Goal: Information Seeking & Learning: Check status

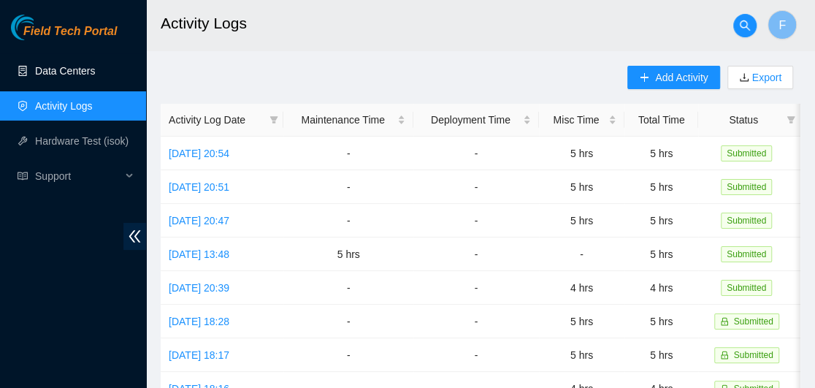
click at [61, 69] on link "Data Centers" at bounding box center [65, 71] width 60 height 12
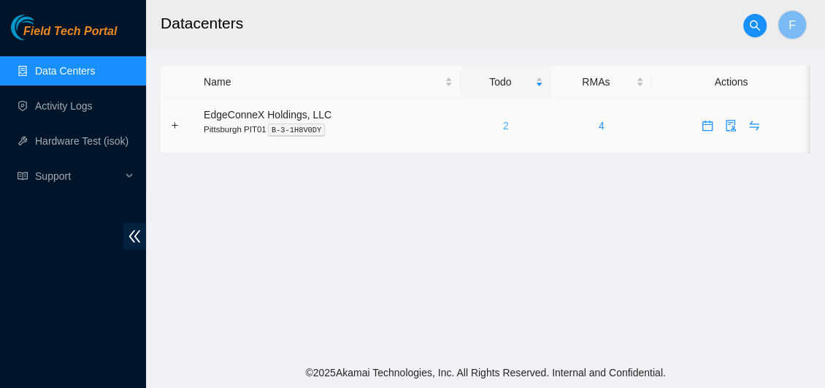
click at [504, 126] on link "2" at bounding box center [506, 126] width 6 height 12
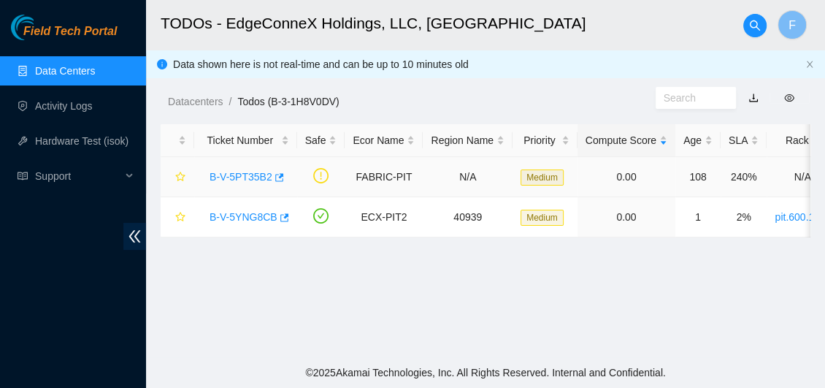
click at [247, 174] on link "B-V-5PT35B2" at bounding box center [241, 177] width 63 height 12
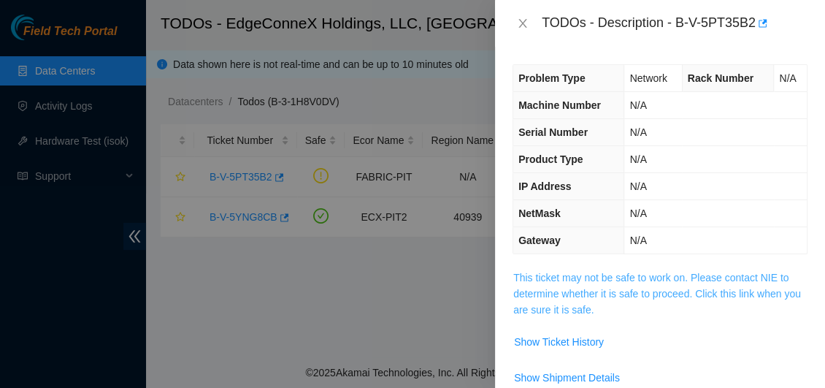
click at [700, 288] on link "This ticket may not be safe to work on. Please contact NIE to determine whether…" at bounding box center [657, 294] width 288 height 44
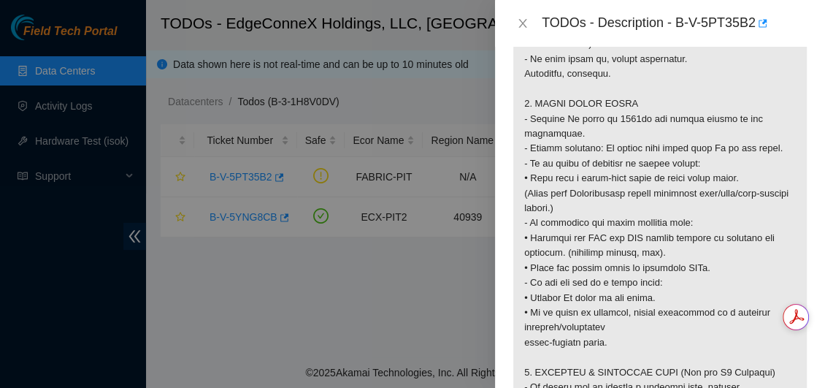
scroll to position [1310, 0]
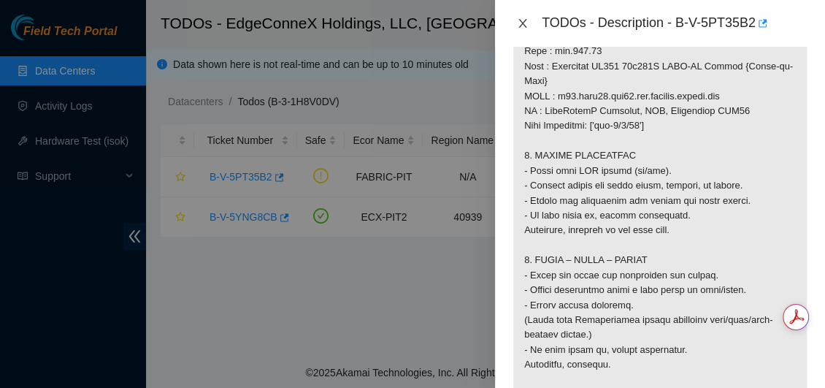
click at [523, 21] on icon "close" at bounding box center [523, 24] width 12 height 12
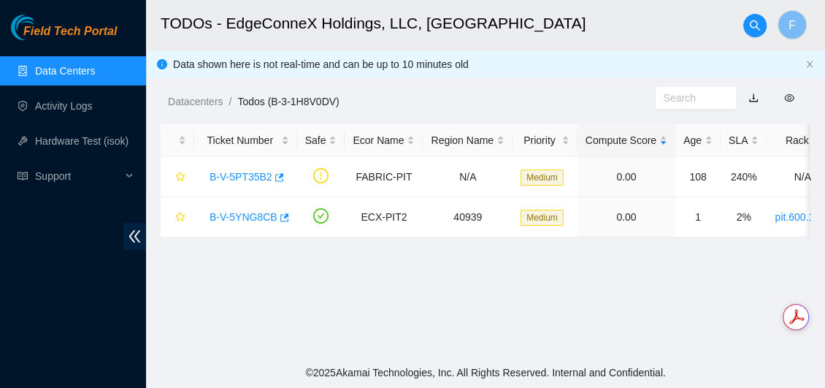
scroll to position [521, 0]
click at [239, 221] on link "B-V-5YNG8CB" at bounding box center [244, 217] width 68 height 12
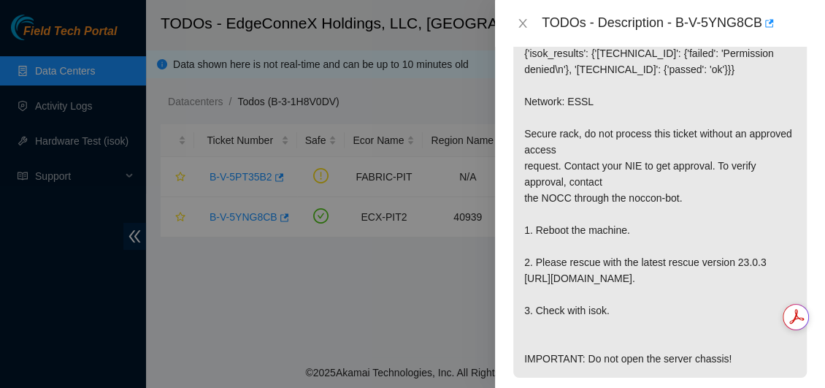
scroll to position [329, 0]
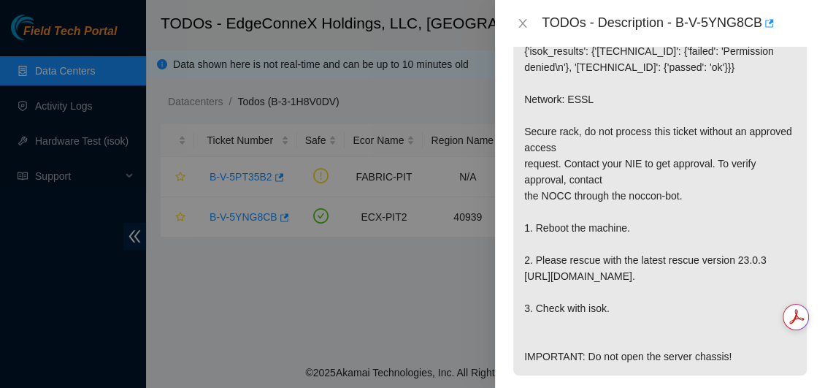
click at [339, 320] on div at bounding box center [412, 194] width 825 height 388
click at [525, 18] on icon "close" at bounding box center [523, 24] width 12 height 12
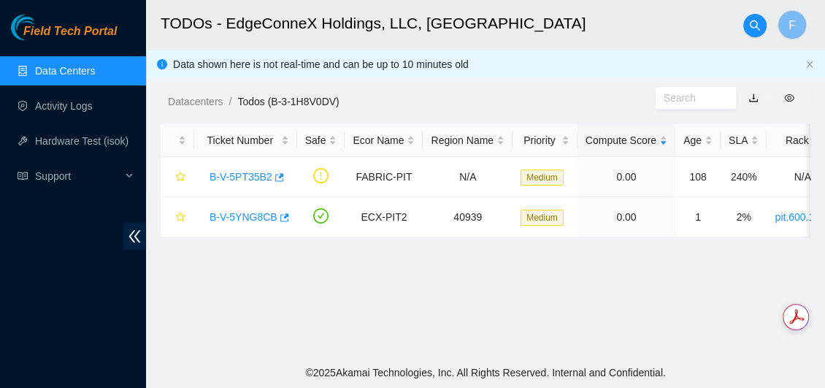
scroll to position [318, 0]
click at [241, 178] on link "B-V-5PT35B2" at bounding box center [241, 177] width 63 height 12
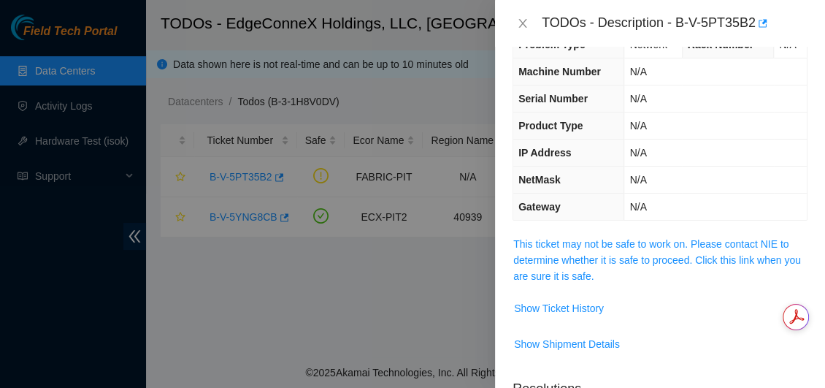
scroll to position [28, 0]
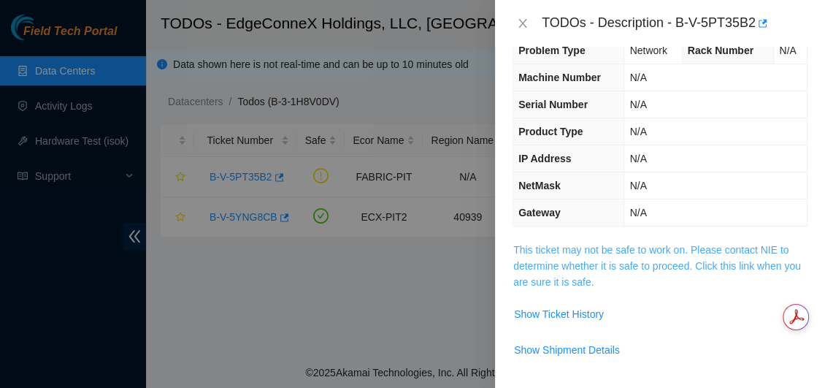
click at [723, 262] on link "This ticket may not be safe to work on. Please contact NIE to determine whether…" at bounding box center [657, 266] width 288 height 44
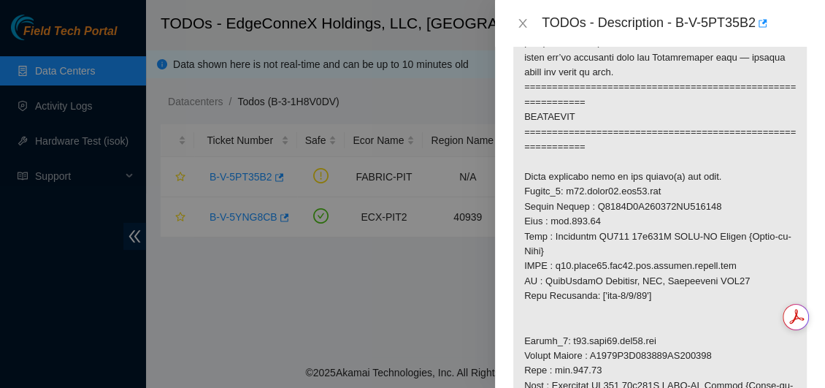
scroll to position [1031, 0]
